Goal: Navigation & Orientation: Understand site structure

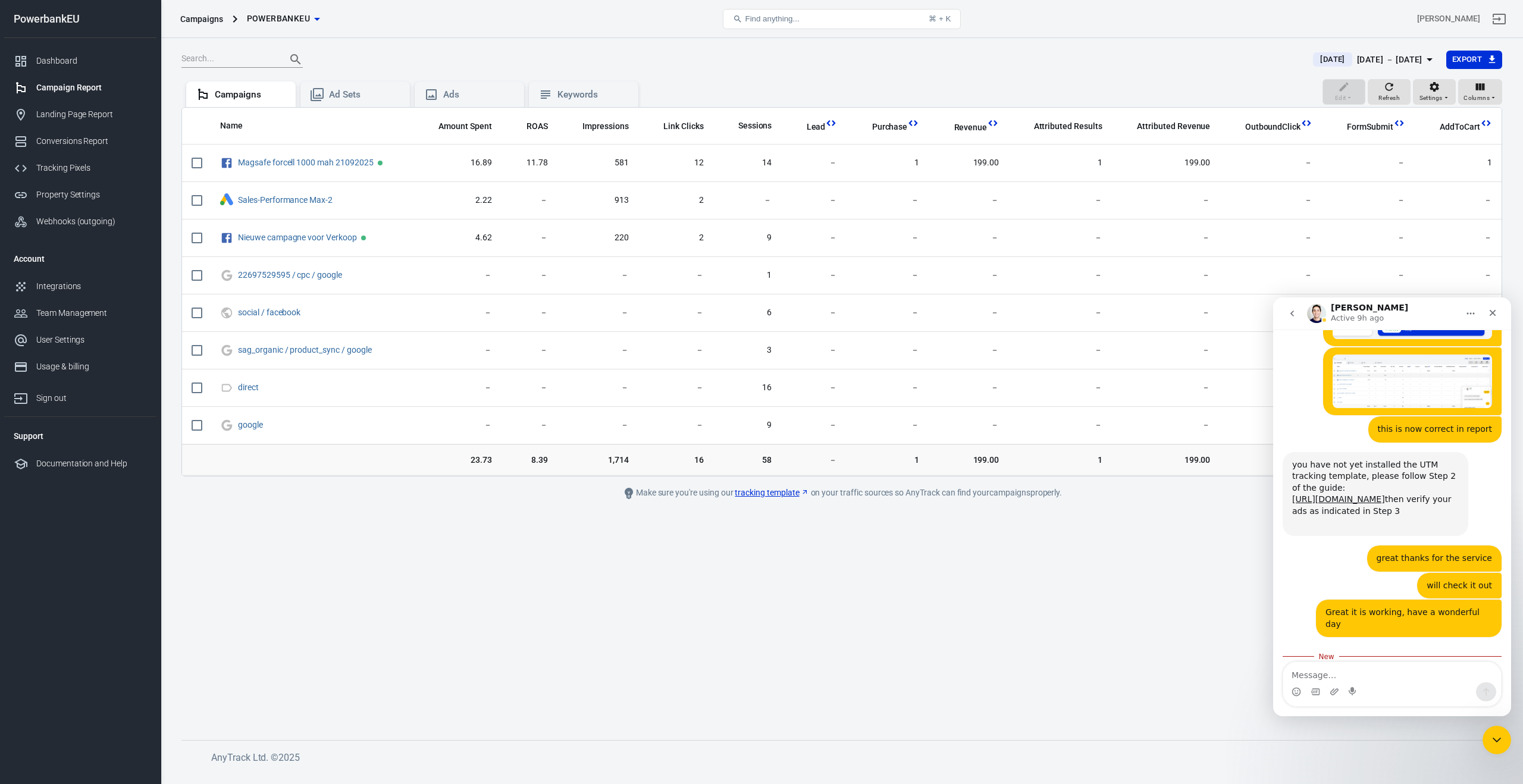
scroll to position [1, 0]
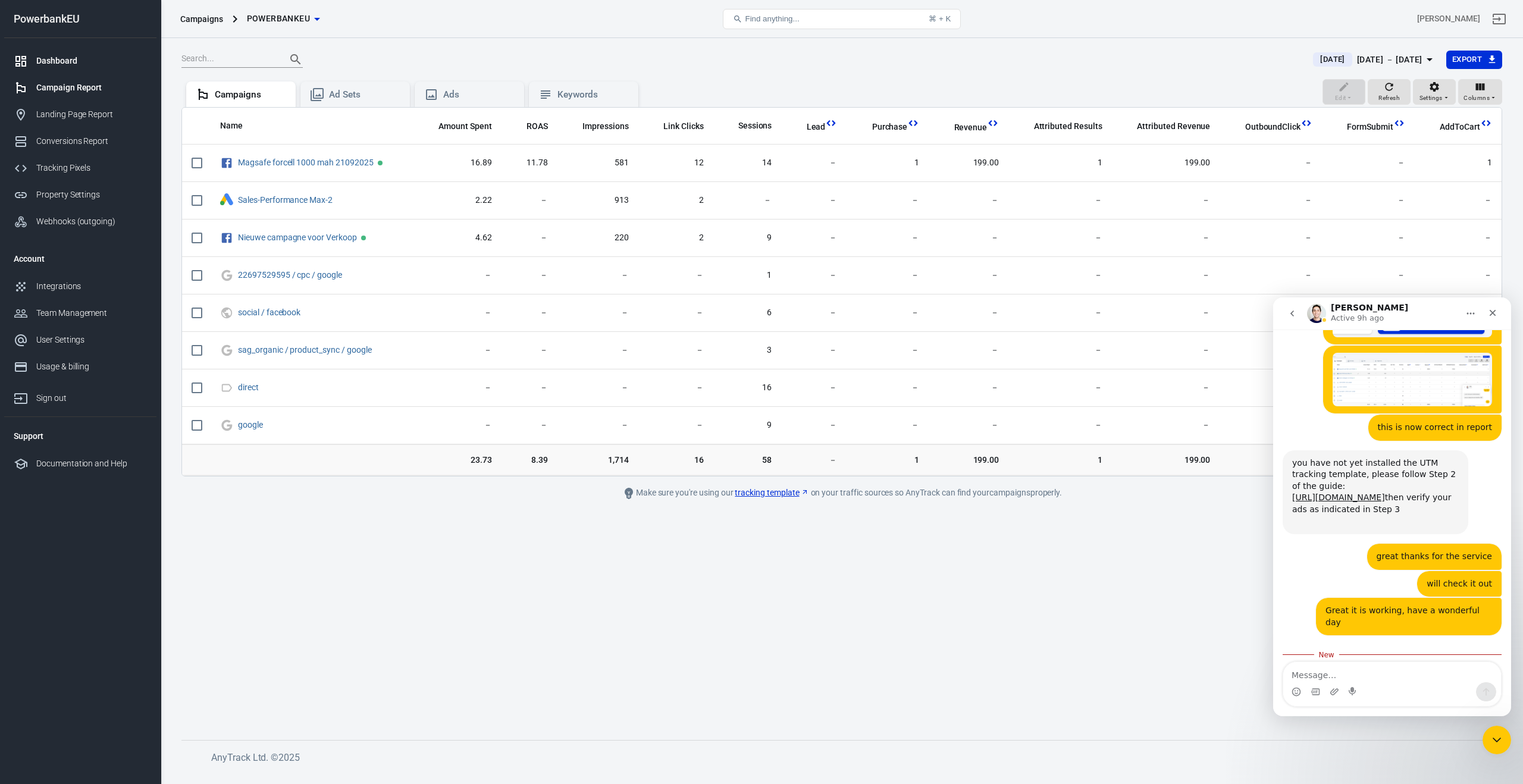
click at [38, 56] on div "Dashboard" at bounding box center [92, 60] width 111 height 12
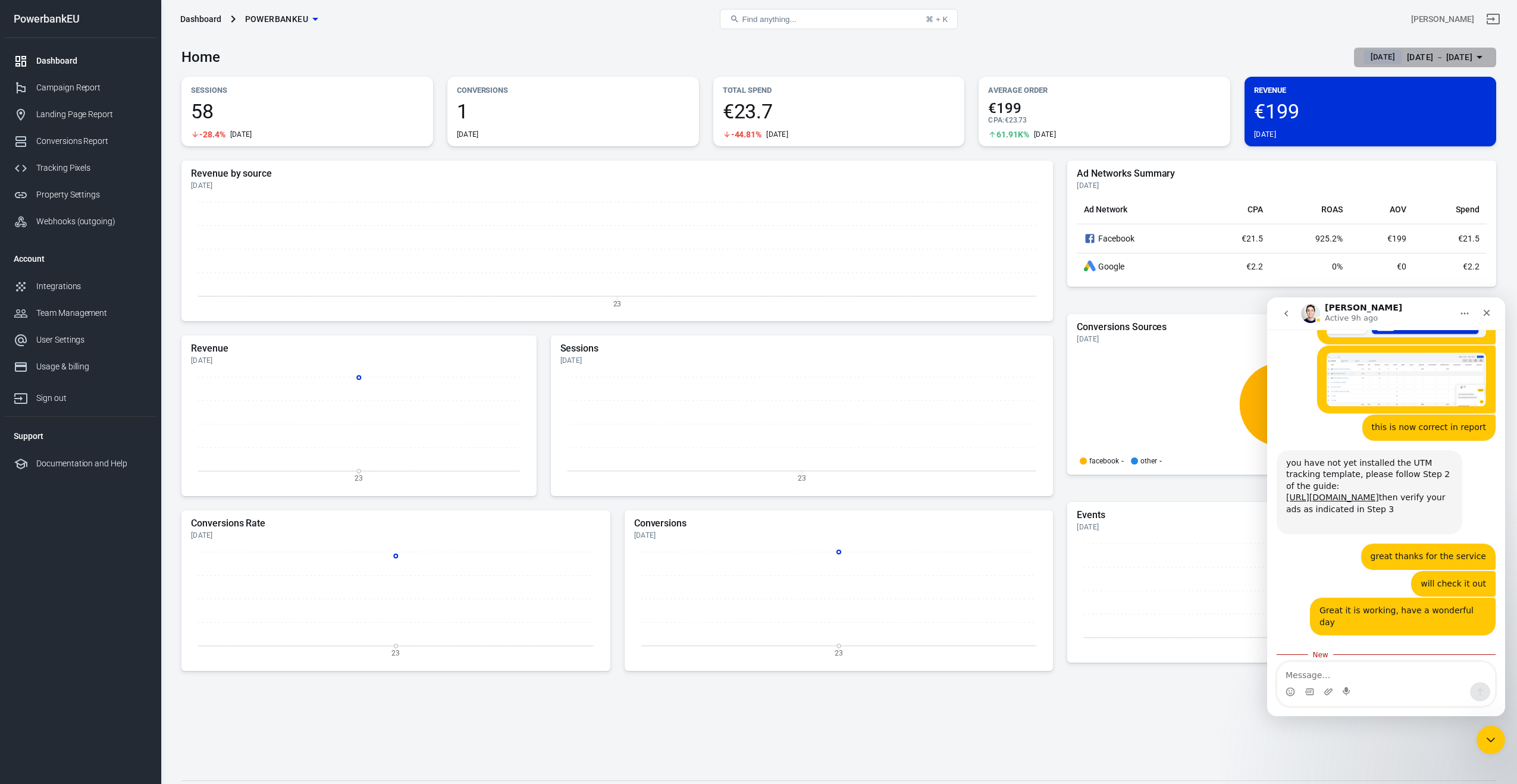
click at [1366, 53] on span "[DATE]" at bounding box center [1383, 57] width 34 height 12
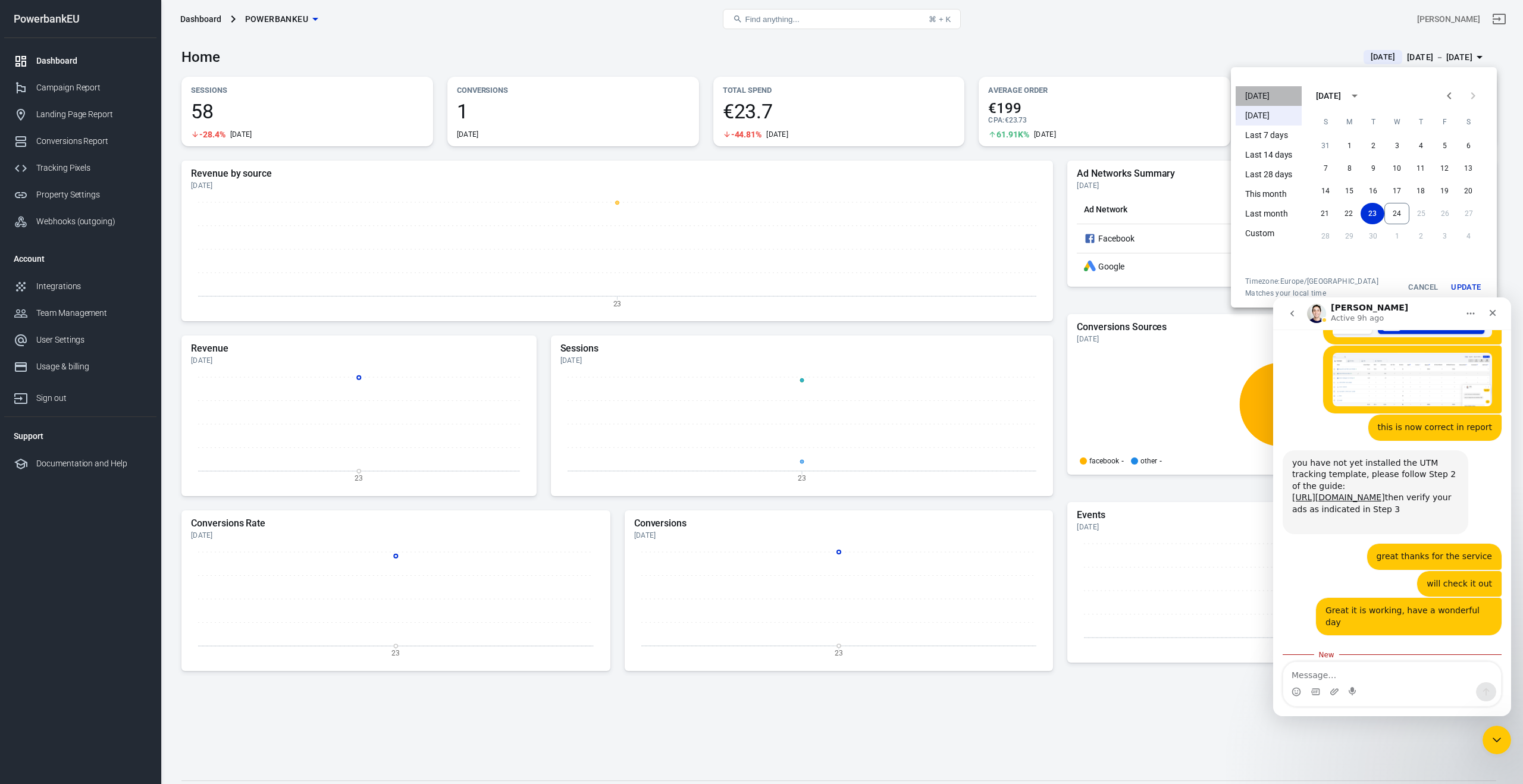
click at [1259, 91] on li "[DATE]" at bounding box center [1269, 95] width 66 height 20
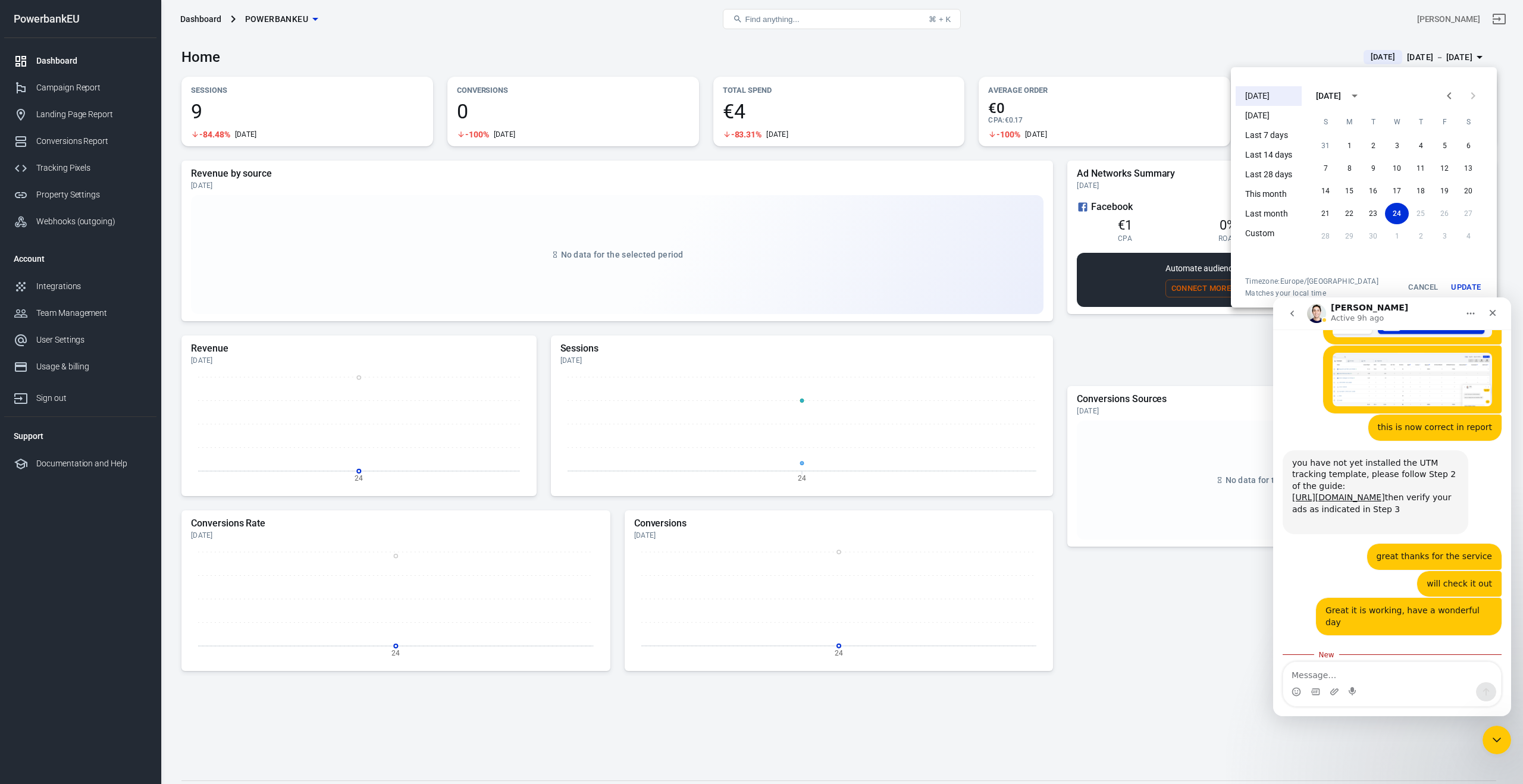
click at [1477, 284] on button "Update" at bounding box center [1466, 287] width 38 height 21
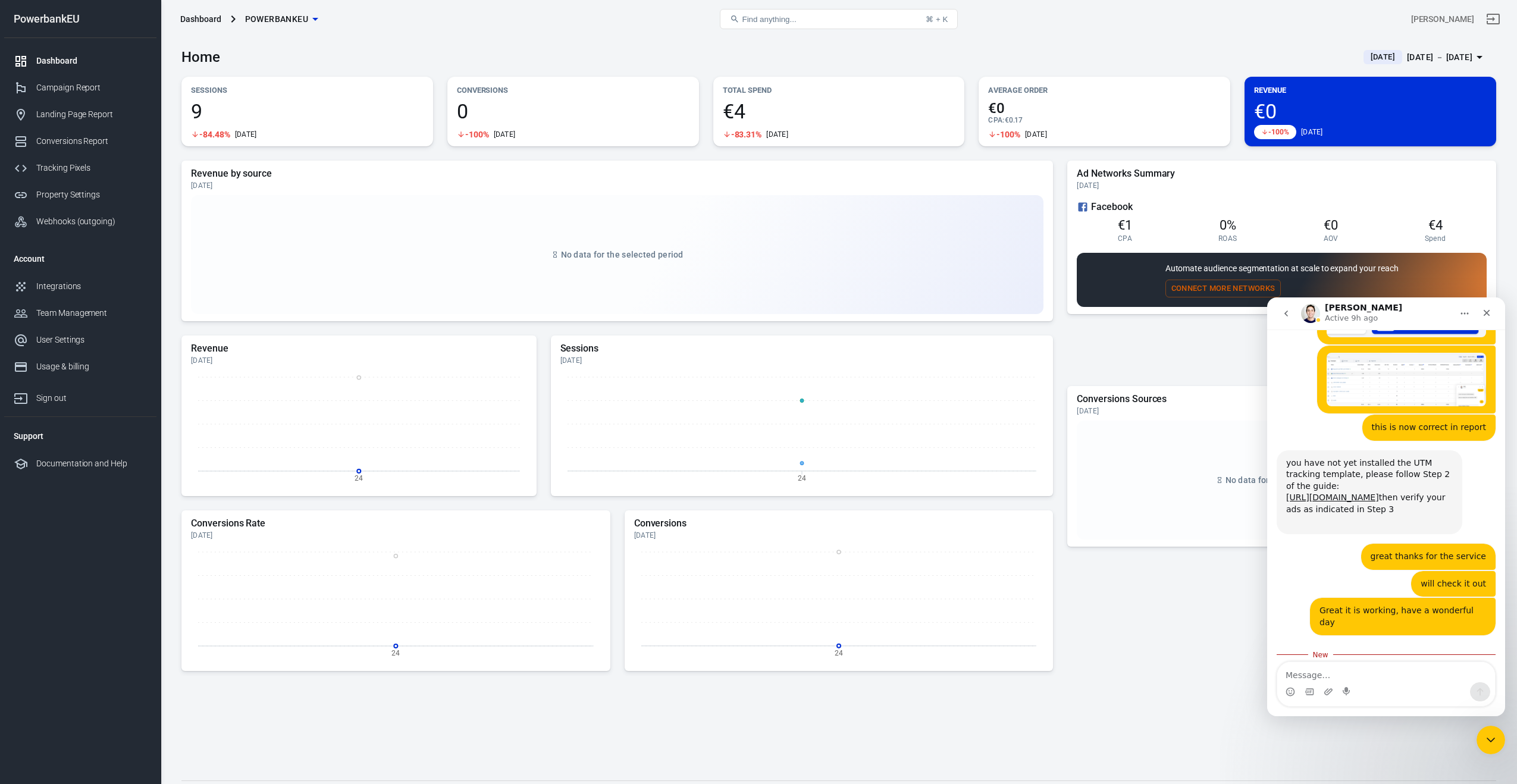
click at [1416, 774] on span "Amazing" at bounding box center [1416, 782] width 17 height 17
click at [1383, 774] on span "Great" at bounding box center [1388, 782] width 17 height 17
click at [1366, 774] on span "OK" at bounding box center [1360, 782] width 17 height 17
click at [1431, 654] on div "you too! and you're welcome [PERSON_NAME] • 9h ago" at bounding box center [1386, 677] width 219 height 46
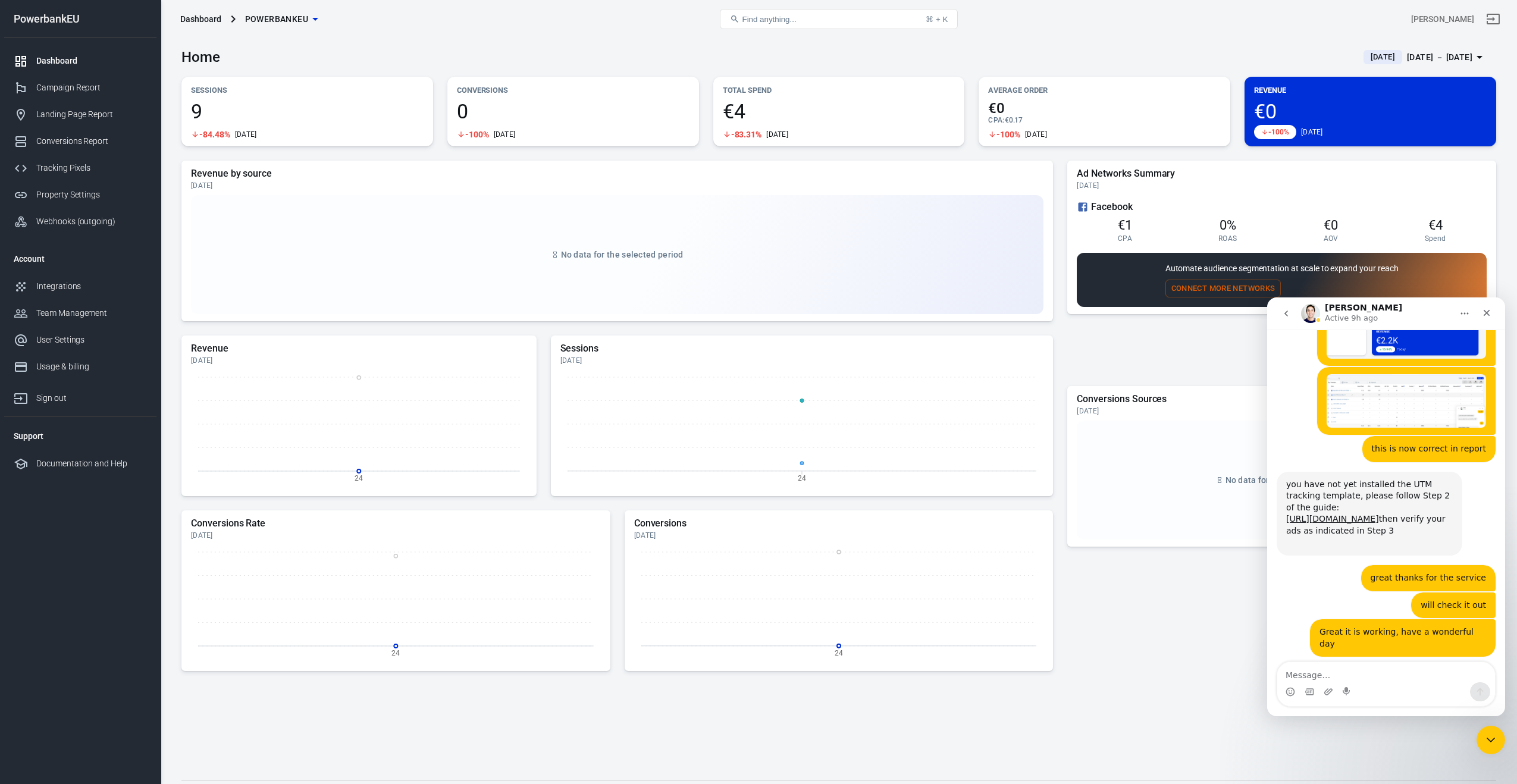
scroll to position [3063, 0]
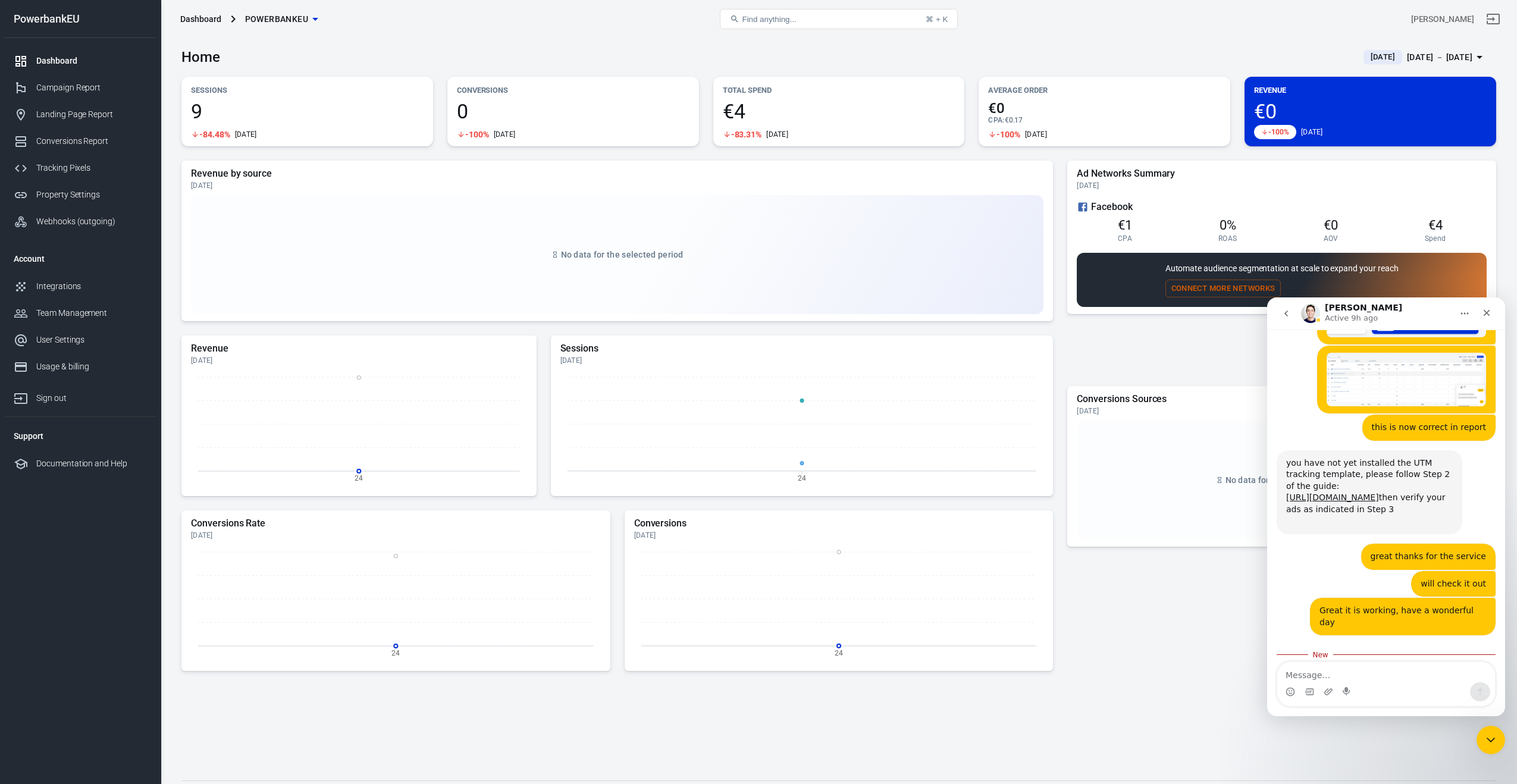
click at [1363, 774] on span "OK" at bounding box center [1360, 782] width 17 height 17
click at [1296, 774] on span "Terrible" at bounding box center [1304, 782] width 17 height 17
click at [1486, 313] on icon "Close" at bounding box center [1486, 313] width 7 height 7
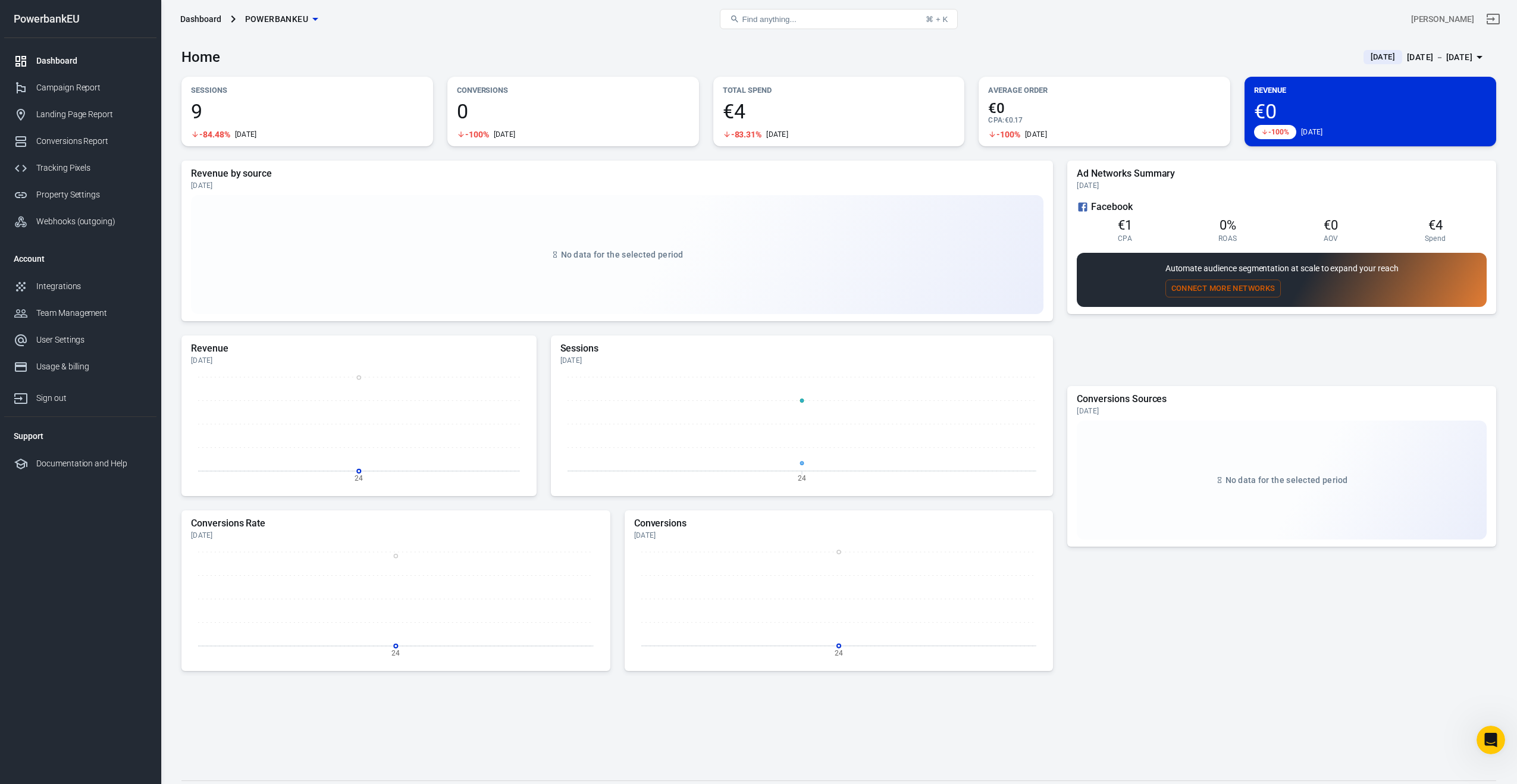
scroll to position [3043, 0]
click at [46, 84] on div "Campaign Report" at bounding box center [92, 87] width 111 height 12
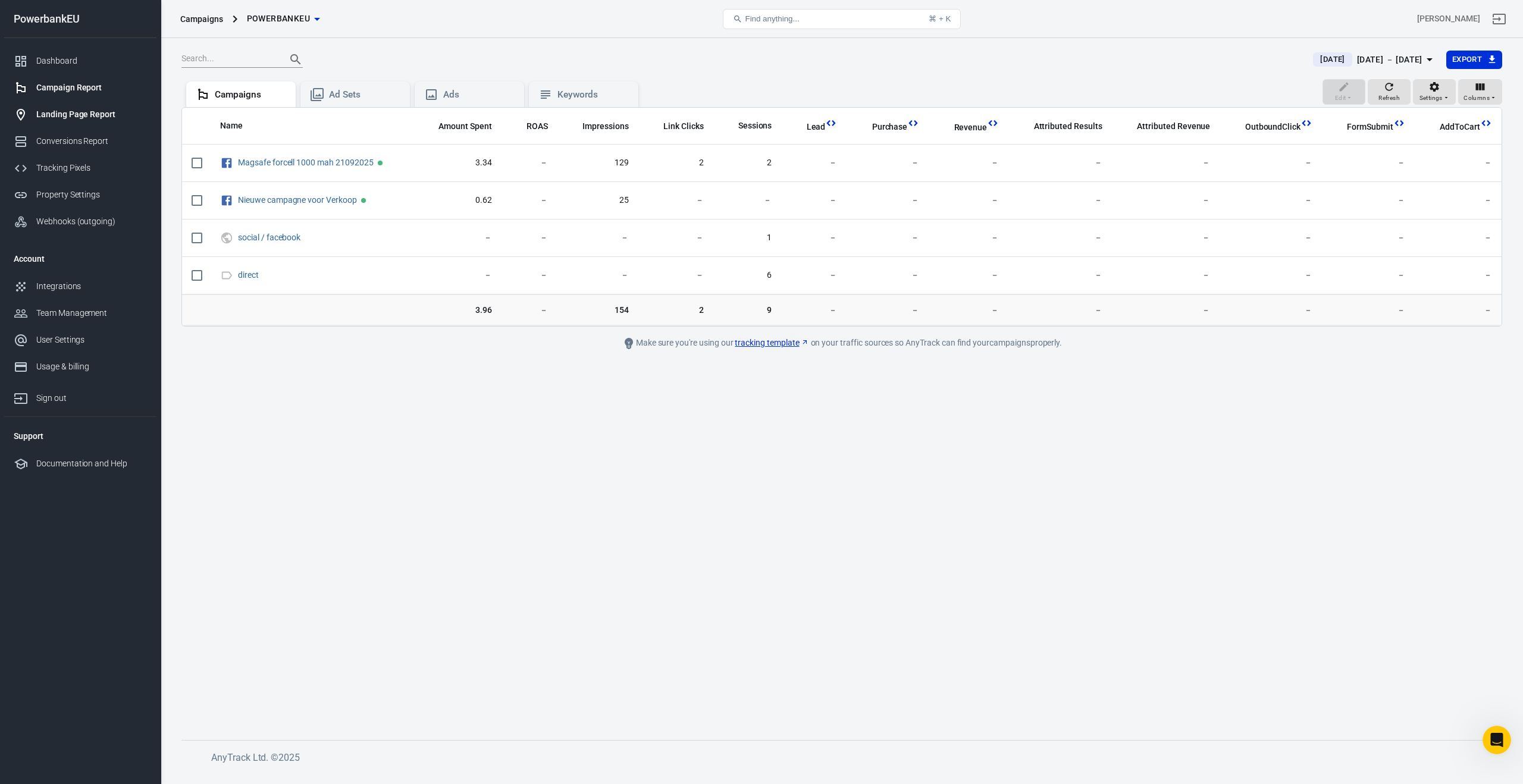
click at [71, 113] on div "Landing Page Report" at bounding box center [92, 114] width 111 height 12
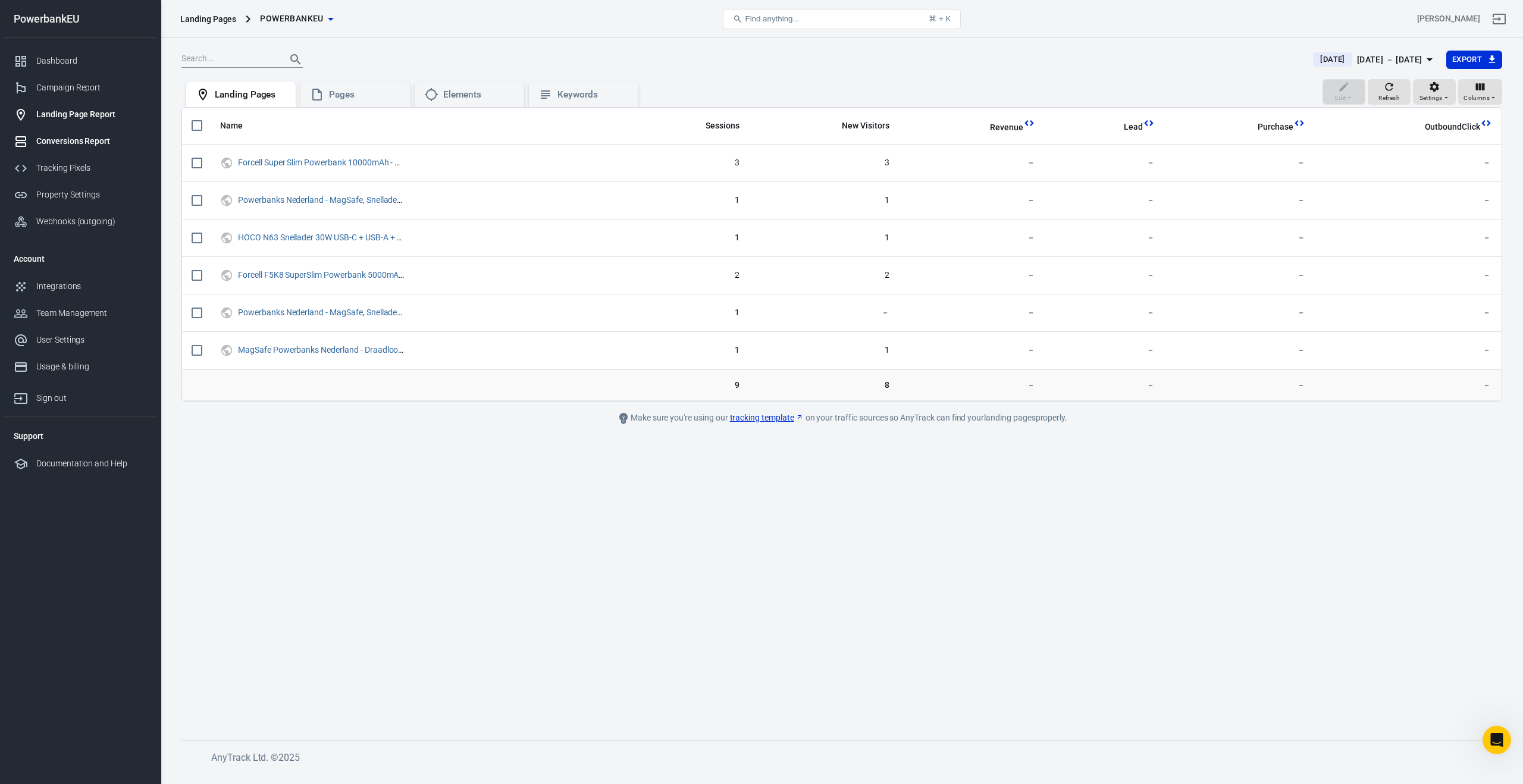
click at [66, 138] on div "Conversions Report" at bounding box center [92, 141] width 111 height 12
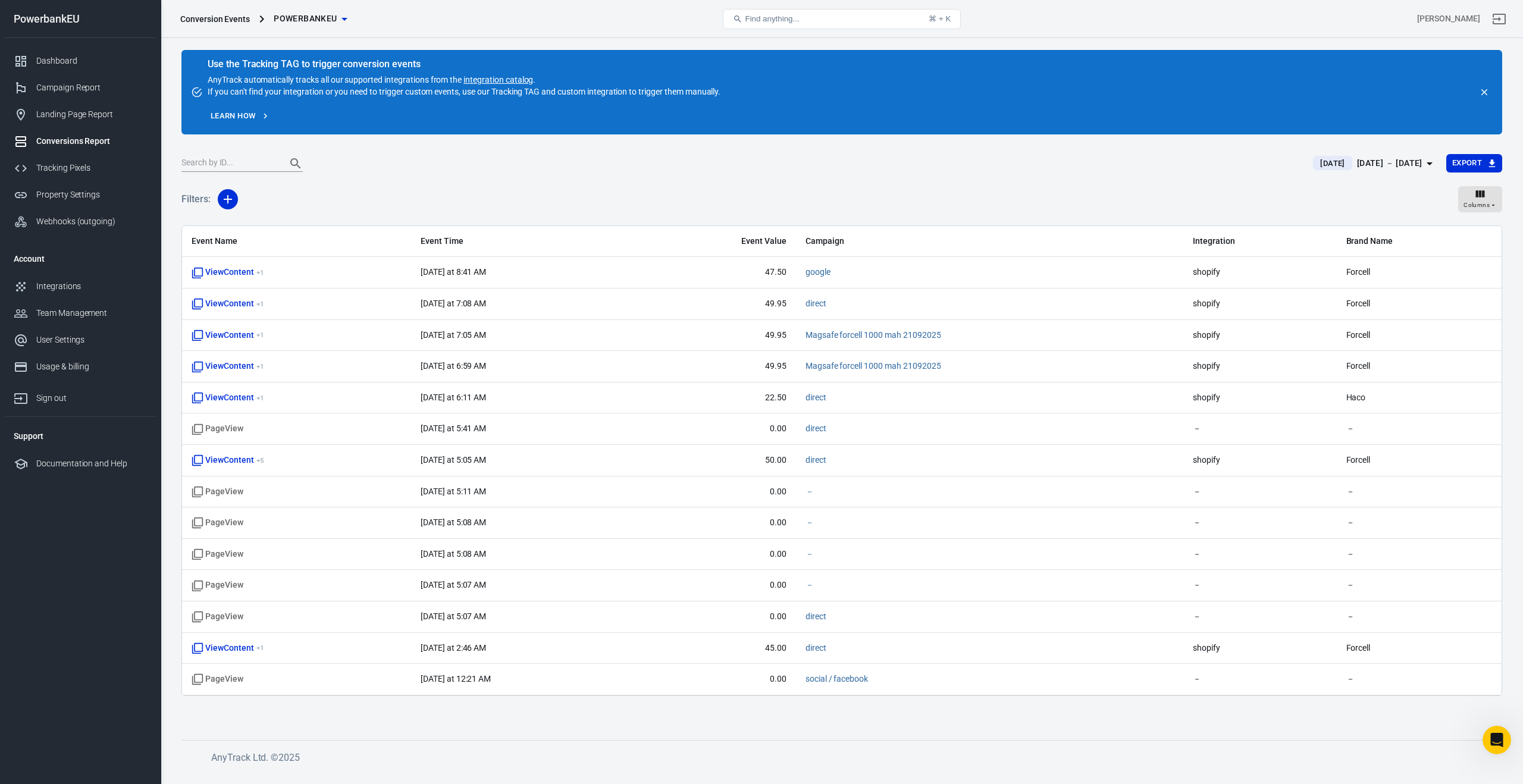
click at [1373, 162] on div "[DATE] － [DATE]" at bounding box center [1390, 163] width 66 height 15
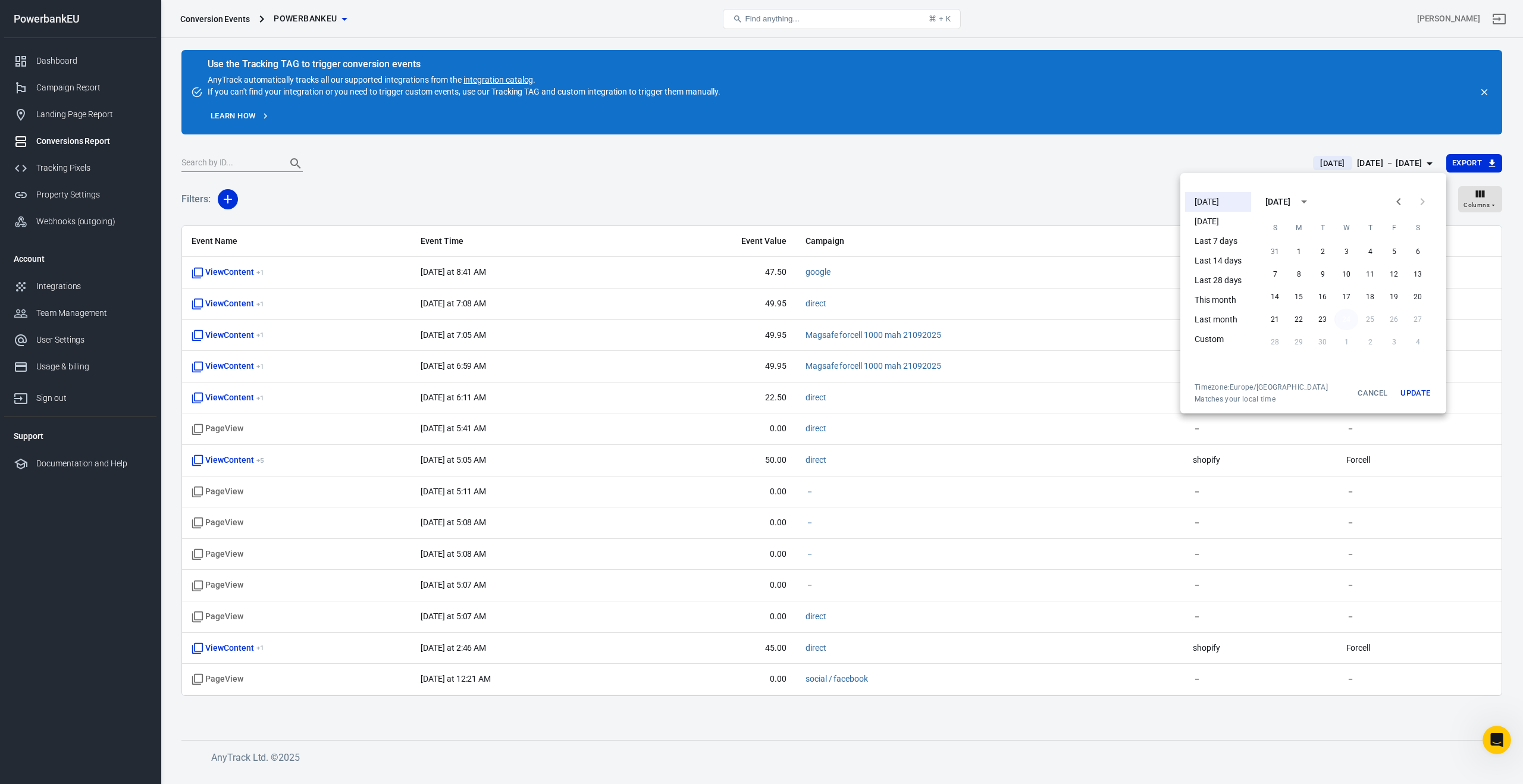
drag, startPoint x: 1350, startPoint y: 317, endPoint x: 1344, endPoint y: 313, distance: 7.2
click at [1350, 317] on button "24" at bounding box center [1347, 319] width 24 height 21
click at [1051, 208] on div at bounding box center [762, 392] width 1523 height 784
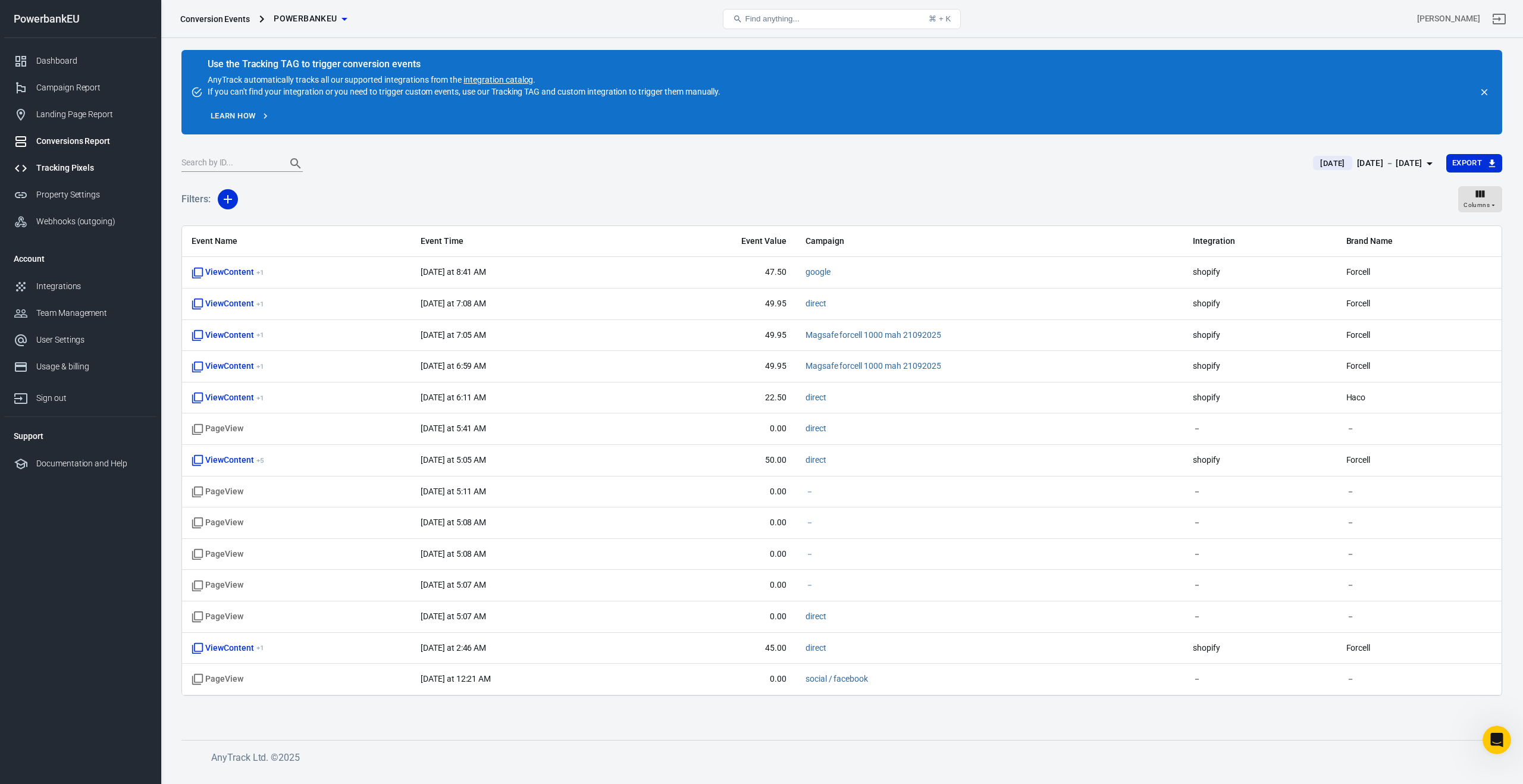
click at [60, 166] on div "Tracking Pixels" at bounding box center [92, 168] width 111 height 12
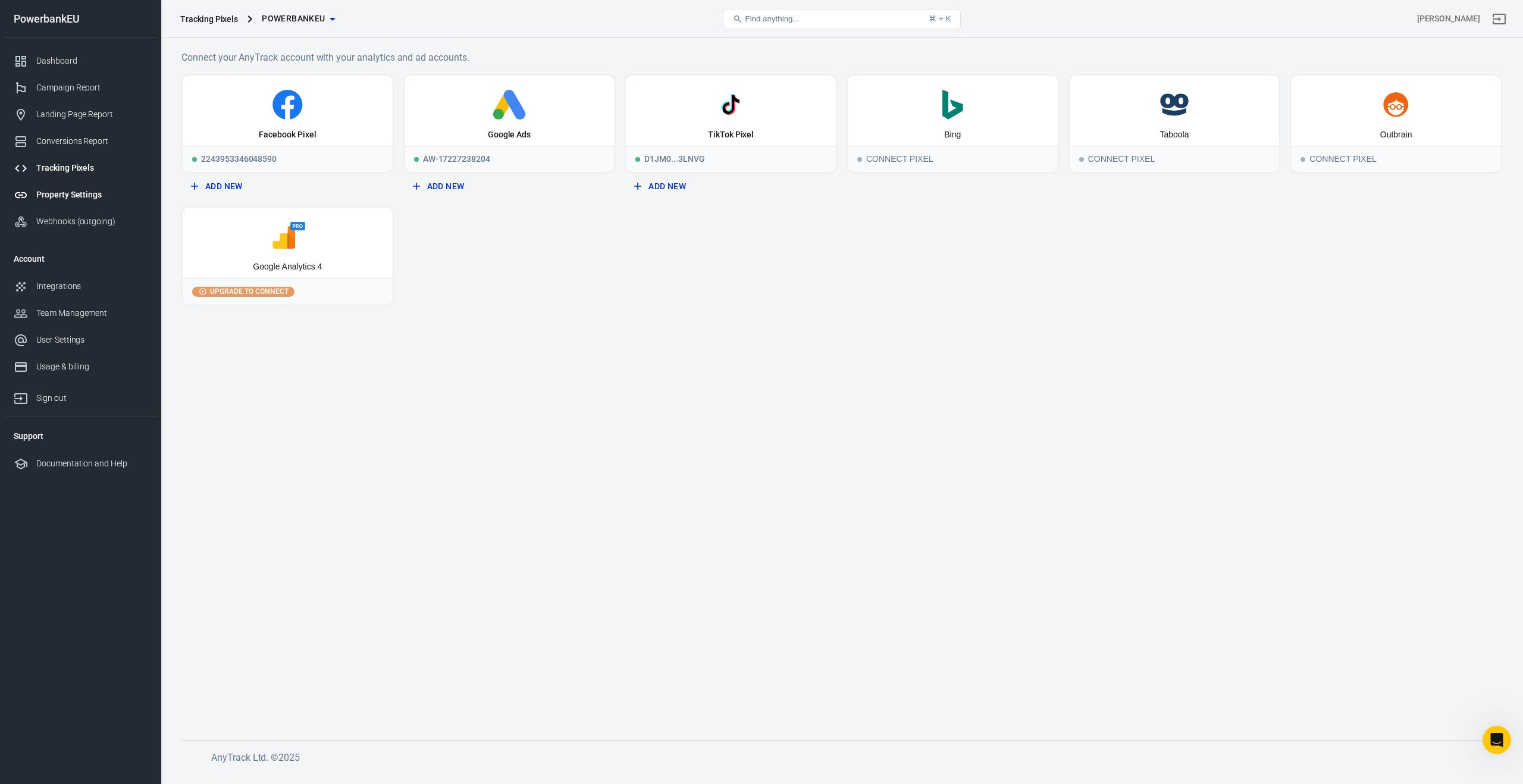
click at [58, 191] on div "Property Settings" at bounding box center [92, 195] width 111 height 12
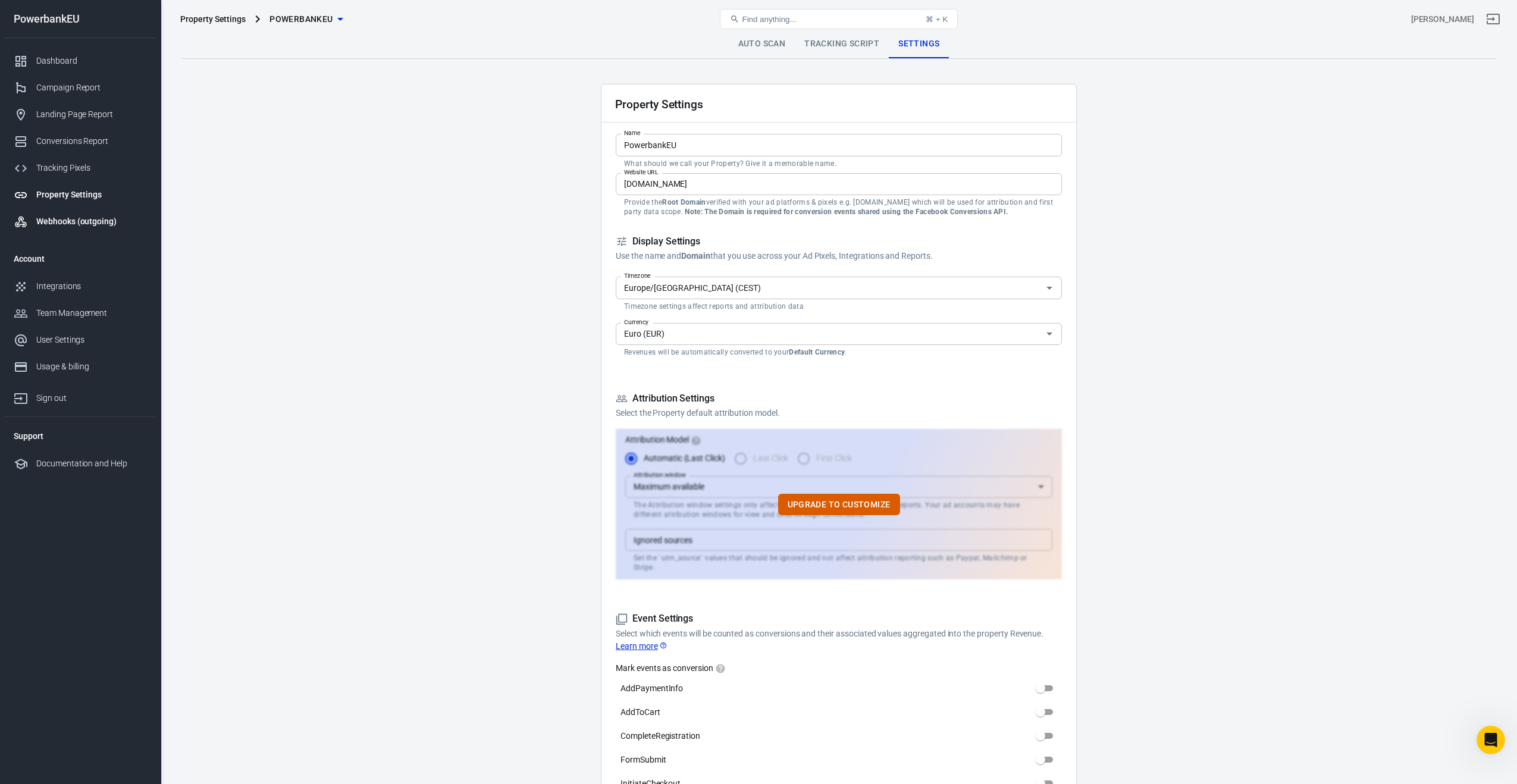
click at [56, 219] on div "Webhooks (outgoing)" at bounding box center [92, 222] width 111 height 12
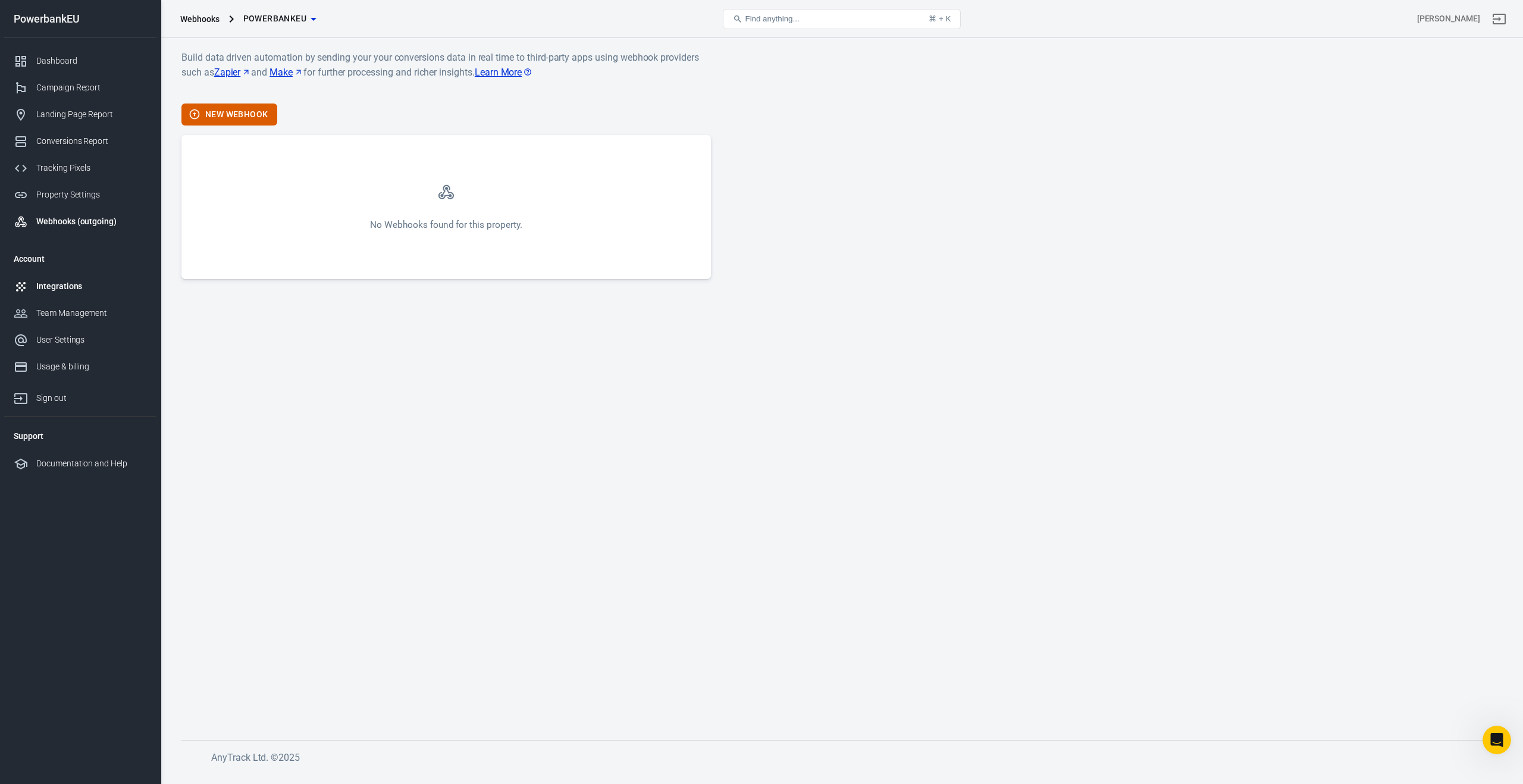
click at [54, 286] on div "Integrations" at bounding box center [92, 286] width 111 height 12
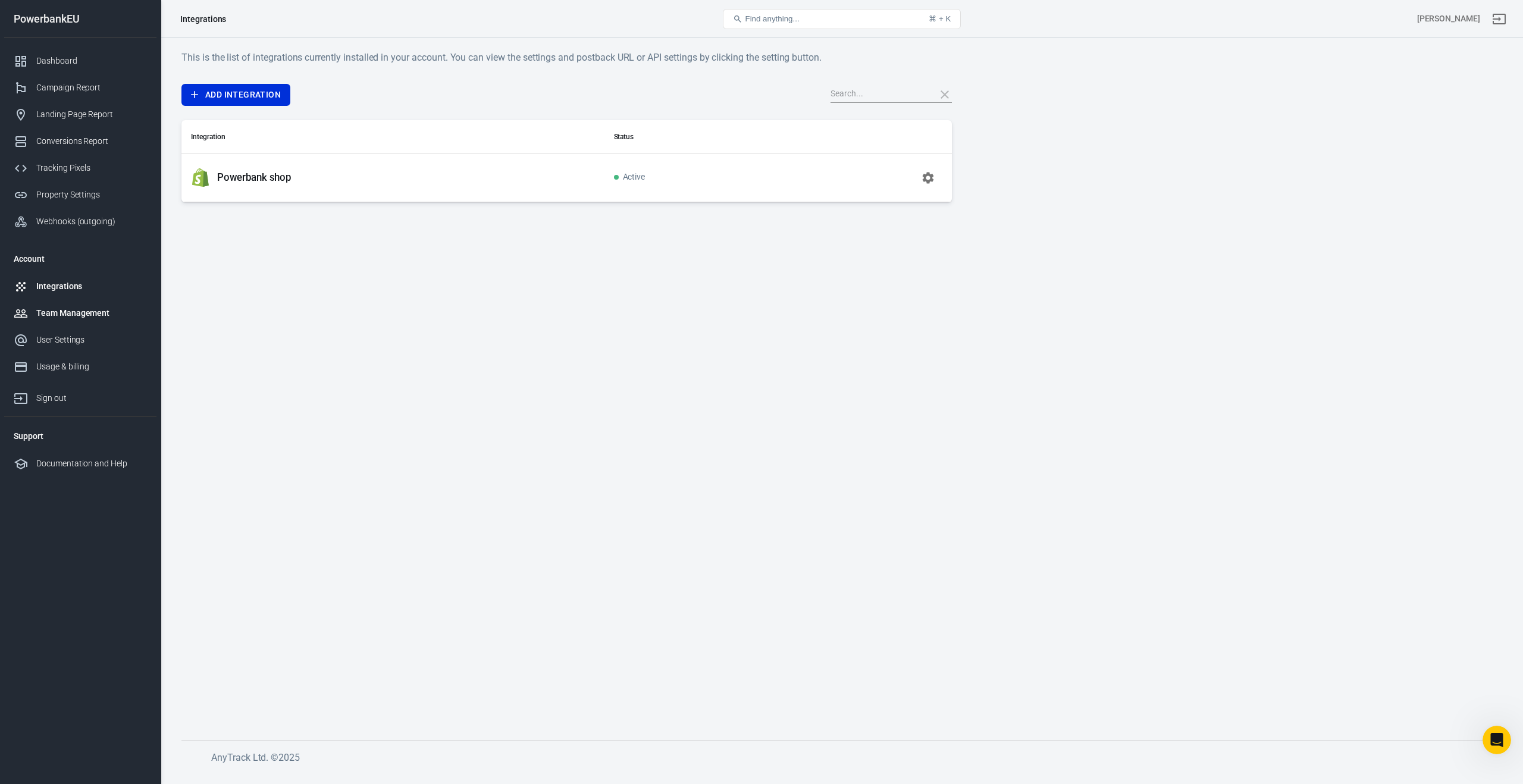
click at [55, 310] on div "Team Management" at bounding box center [92, 313] width 111 height 12
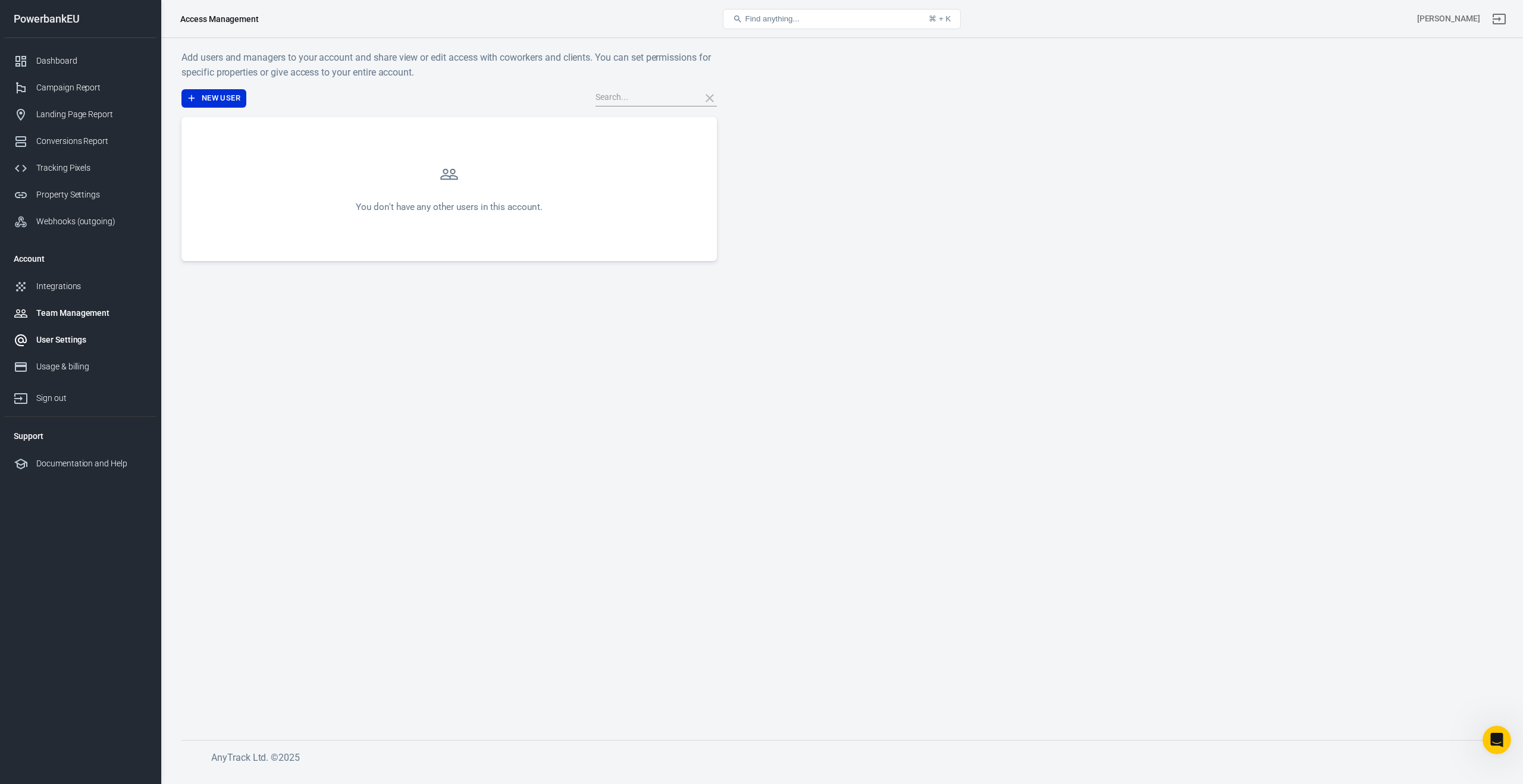
click at [50, 340] on div "User Settings" at bounding box center [92, 340] width 111 height 12
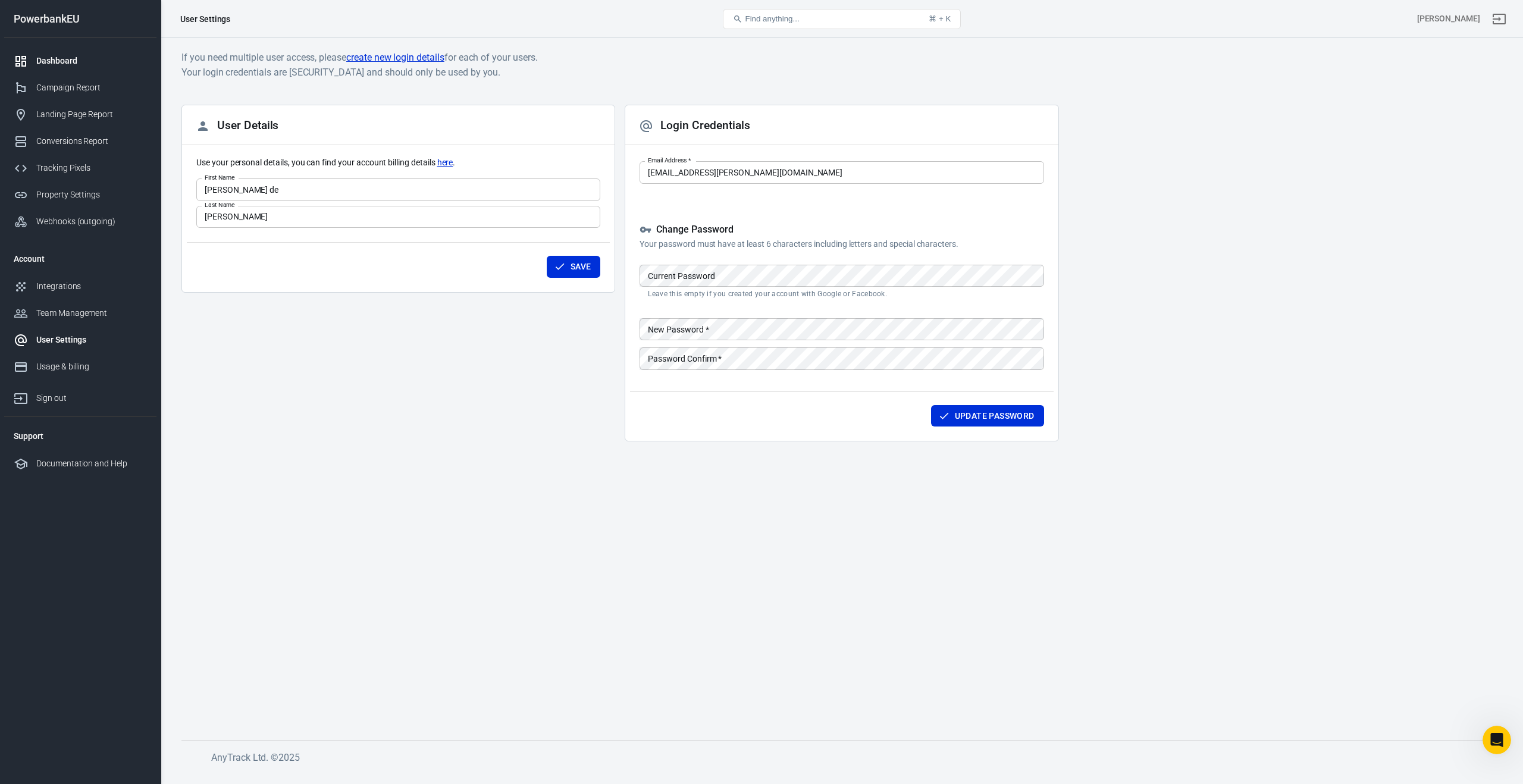
click at [62, 62] on div "Dashboard" at bounding box center [92, 60] width 111 height 12
